Goal: Task Accomplishment & Management: Manage account settings

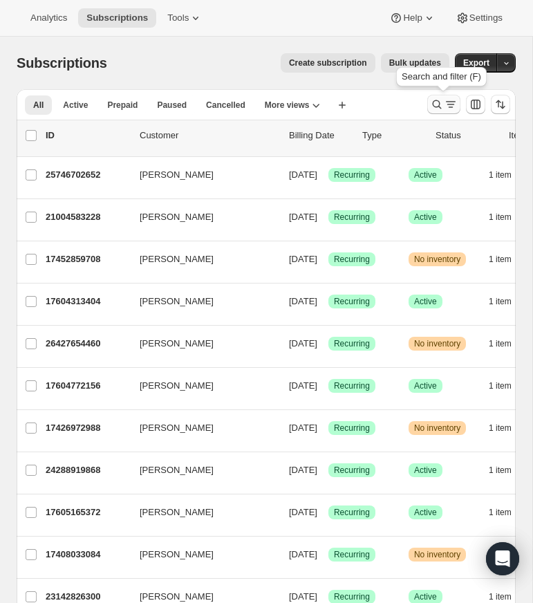
click at [433, 101] on icon "Search and filter results" at bounding box center [437, 105] width 14 height 14
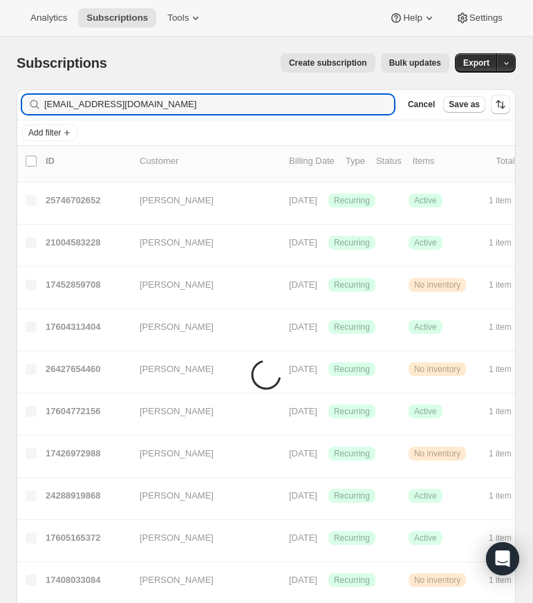
type input "[EMAIL_ADDRESS][DOMAIN_NAME]"
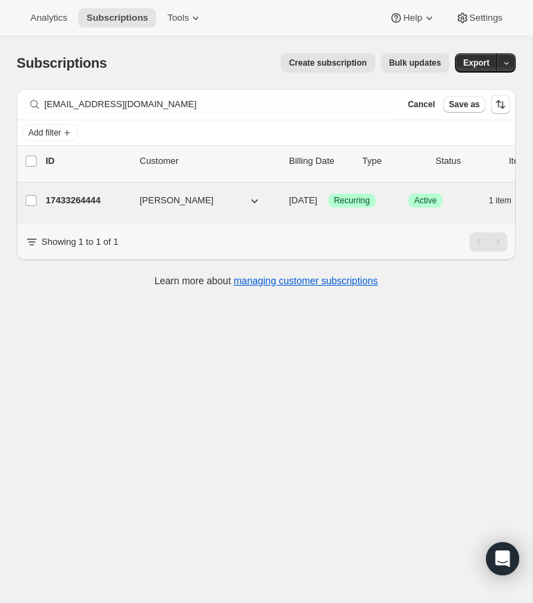
click at [89, 201] on p "17433264444" at bounding box center [87, 201] width 83 height 14
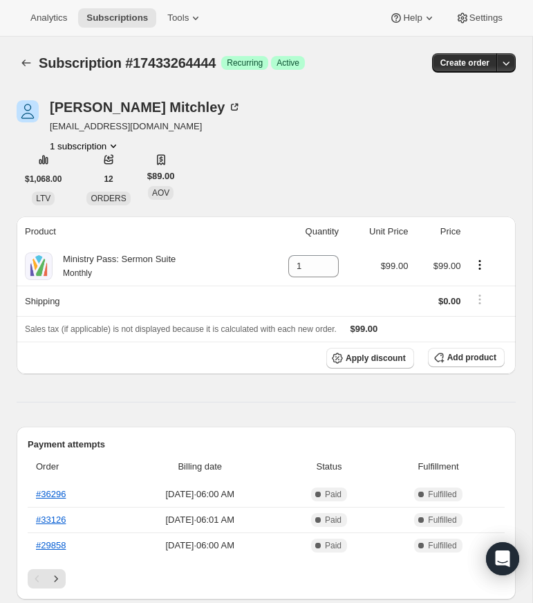
drag, startPoint x: 499, startPoint y: 142, endPoint x: 483, endPoint y: 141, distance: 15.9
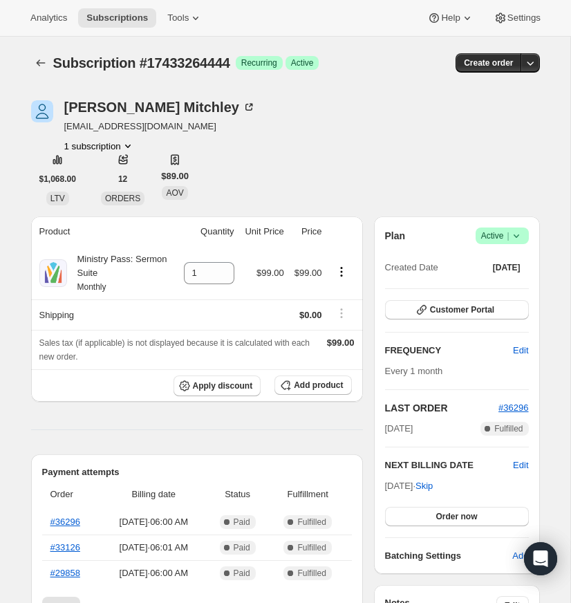
scroll to position [3, 0]
